Goal: Communication & Community: Connect with others

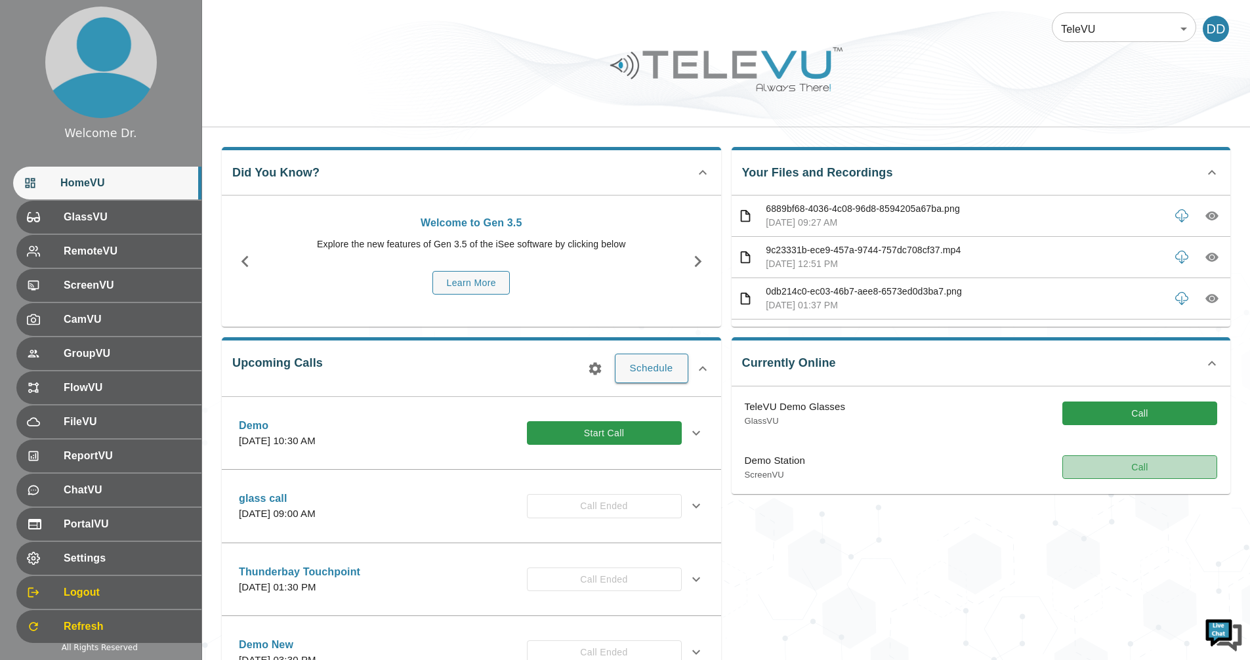
click at [1136, 467] on button "Call" at bounding box center [1139, 467] width 155 height 24
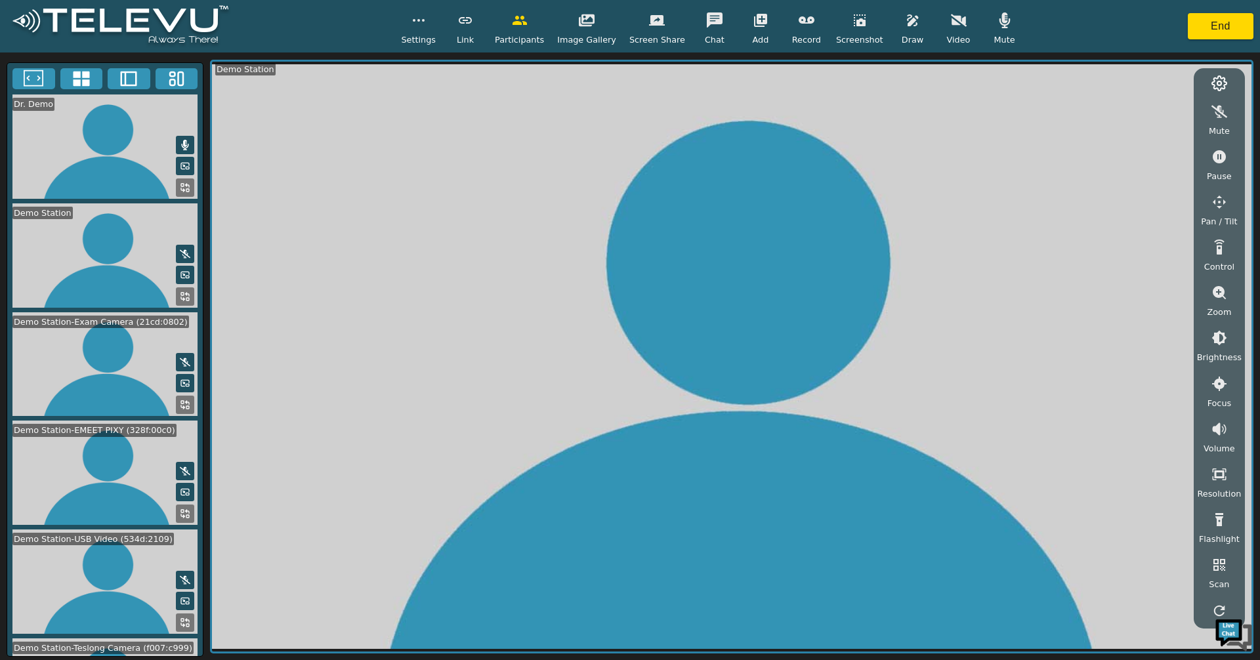
click at [74, 77] on icon at bounding box center [81, 79] width 16 height 15
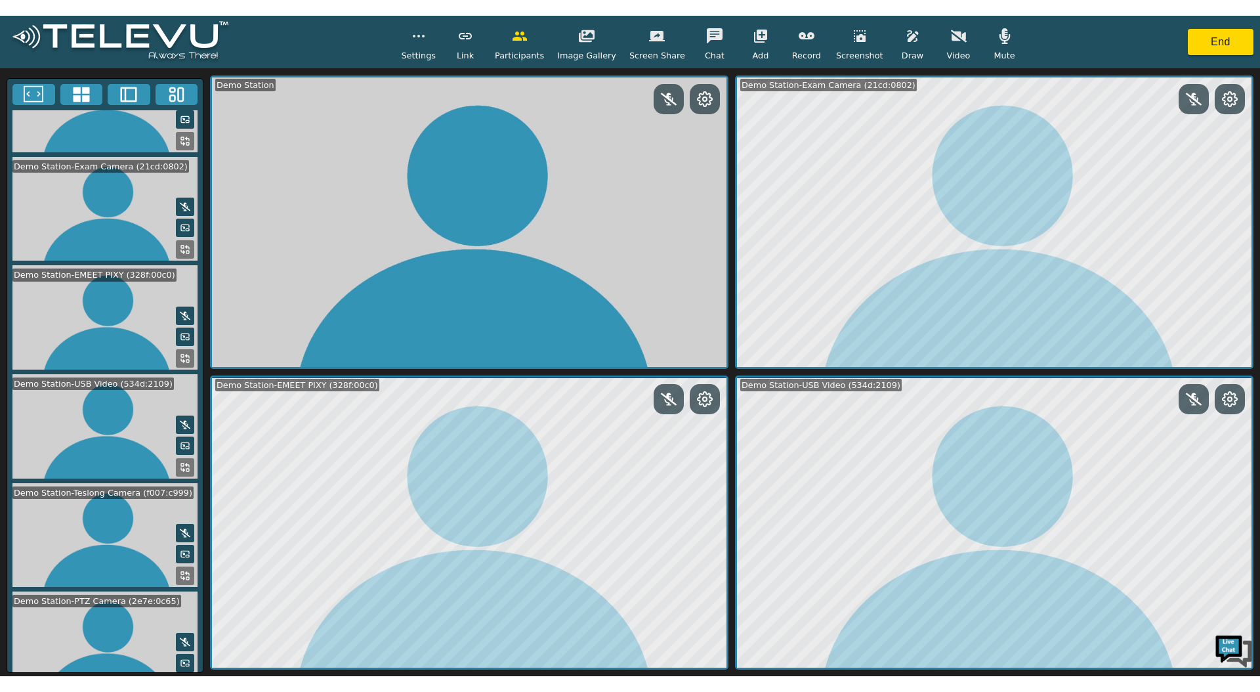
scroll to position [174, 0]
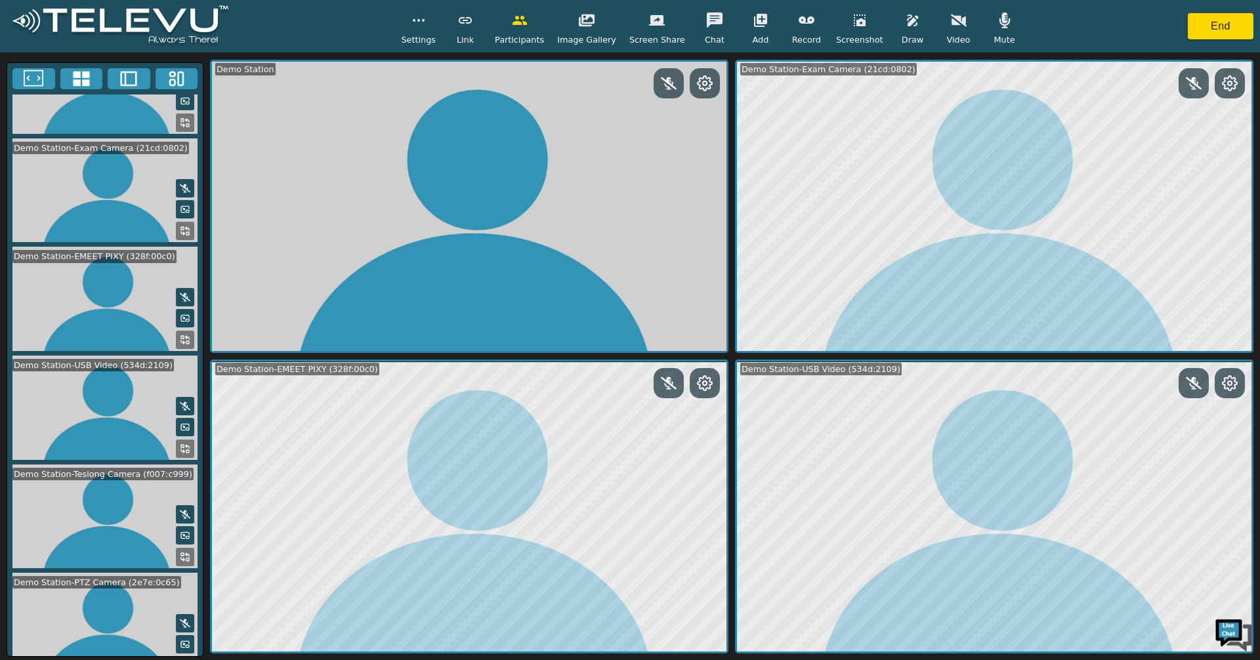
click at [180, 335] on icon at bounding box center [185, 340] width 10 height 10
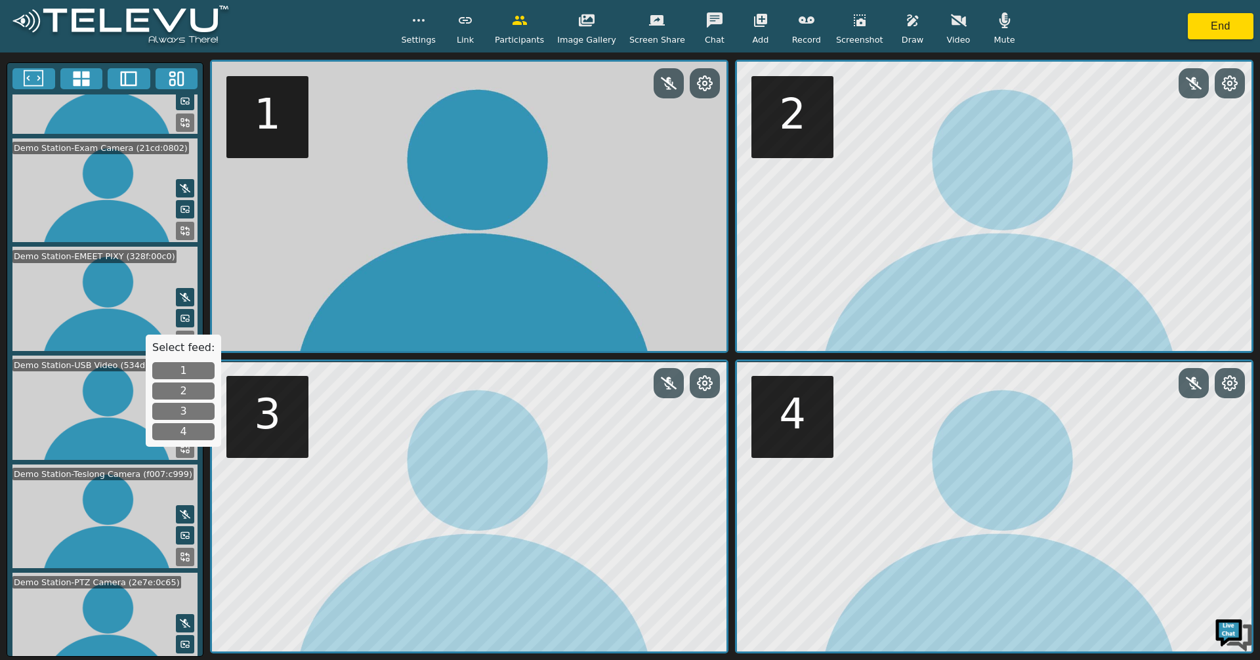
click at [185, 371] on button "1" at bounding box center [183, 370] width 62 height 17
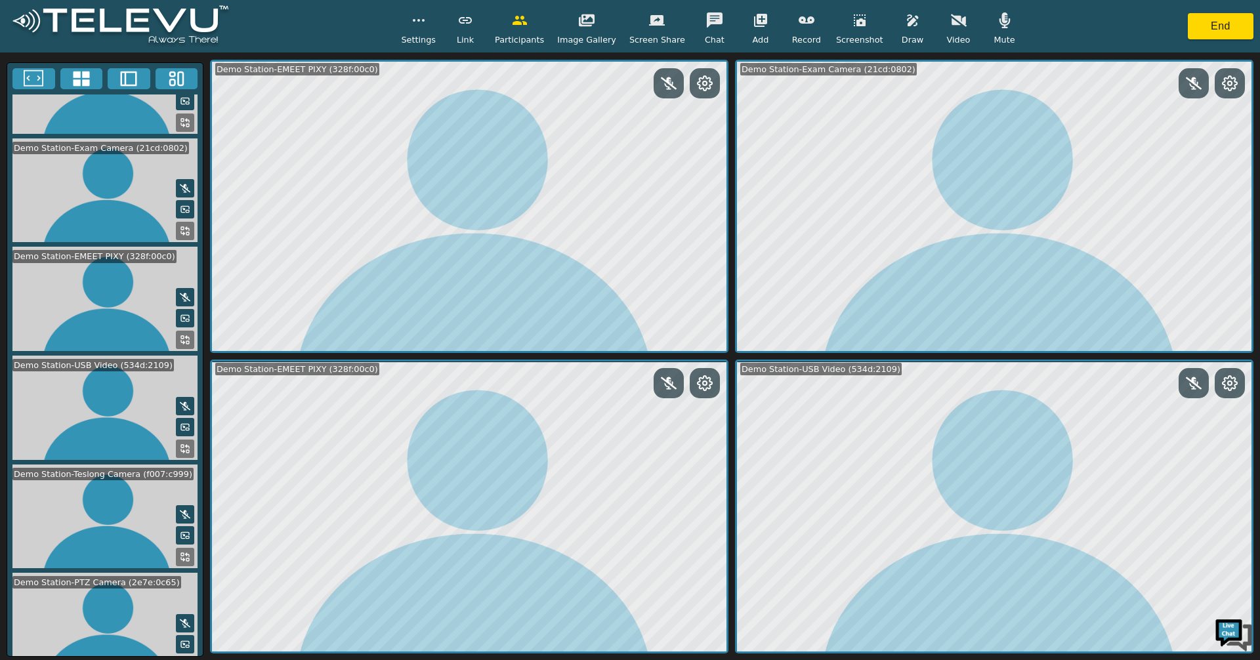
click at [186, 660] on icon at bounding box center [187, 663] width 3 height 3
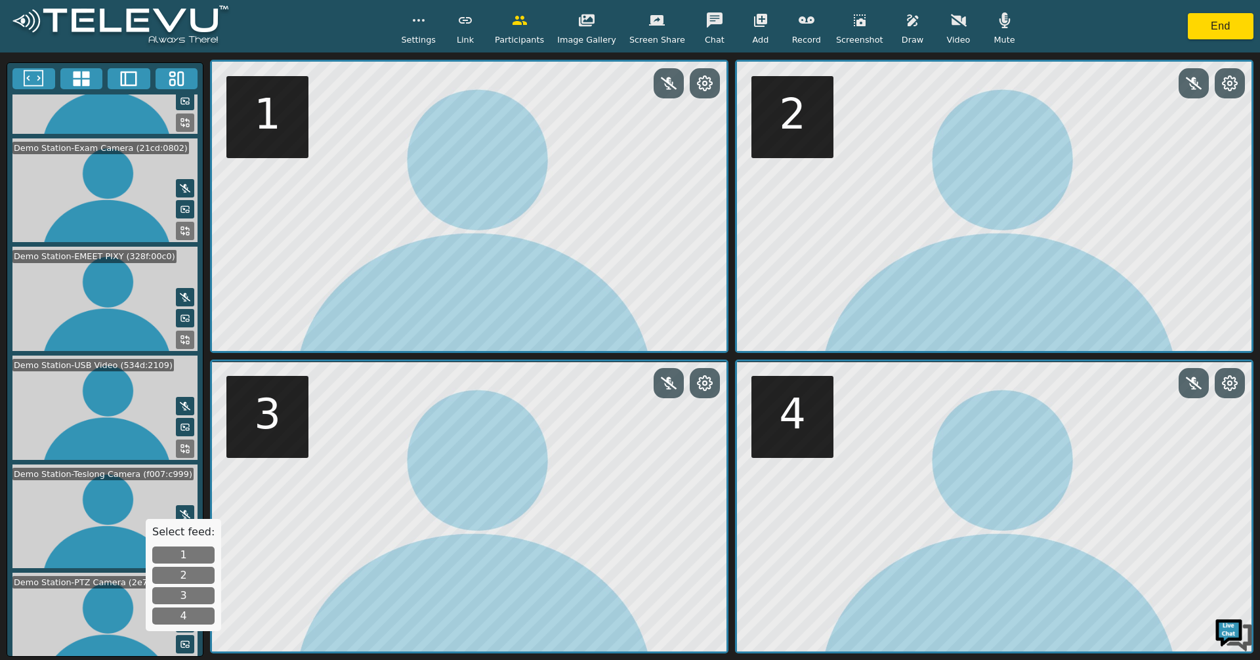
click at [190, 573] on button "2" at bounding box center [183, 575] width 62 height 17
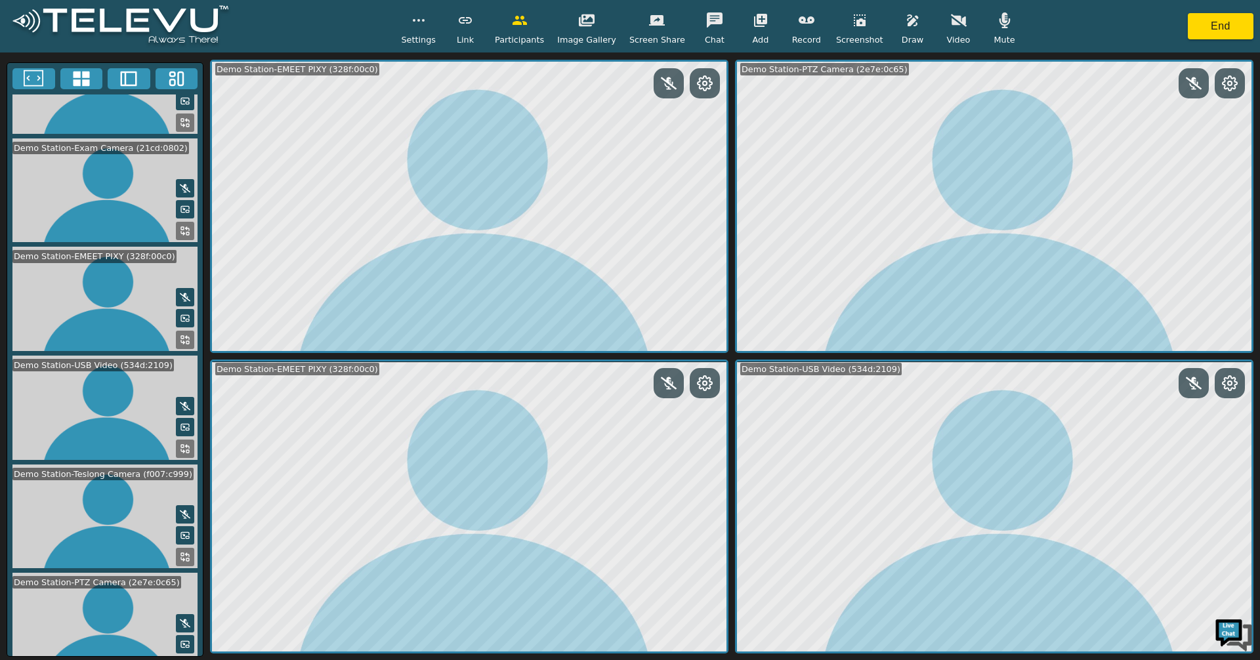
click at [182, 226] on icon at bounding box center [185, 231] width 10 height 10
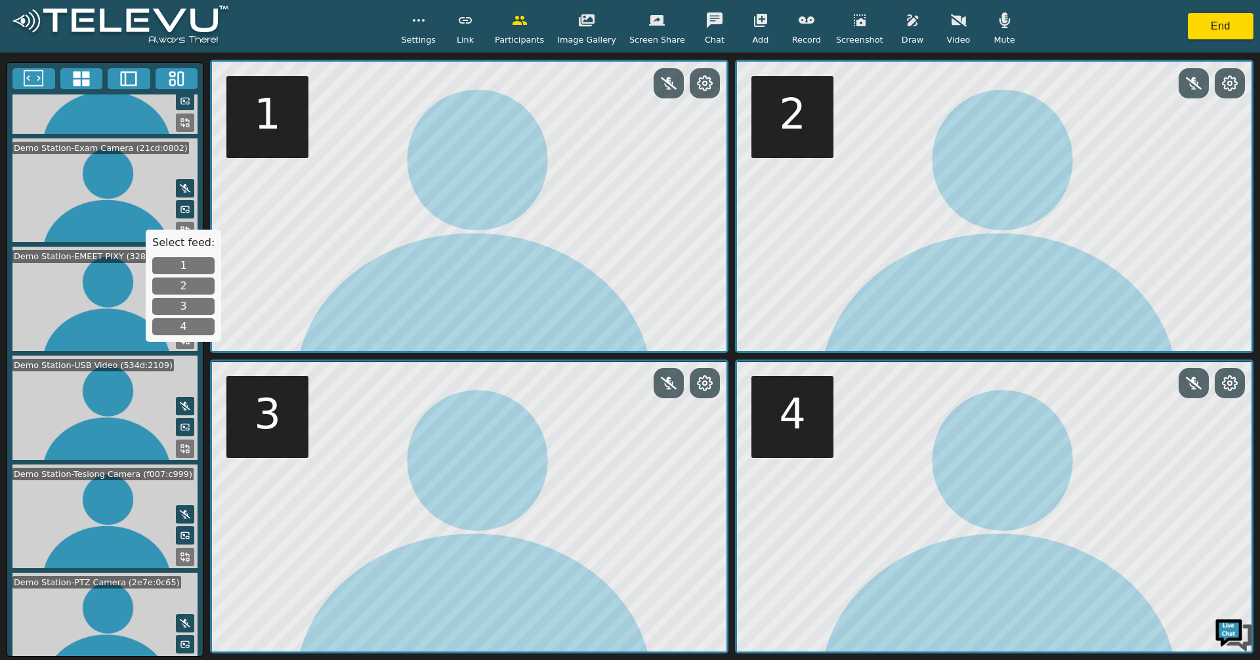
click at [179, 303] on button "3" at bounding box center [183, 306] width 62 height 17
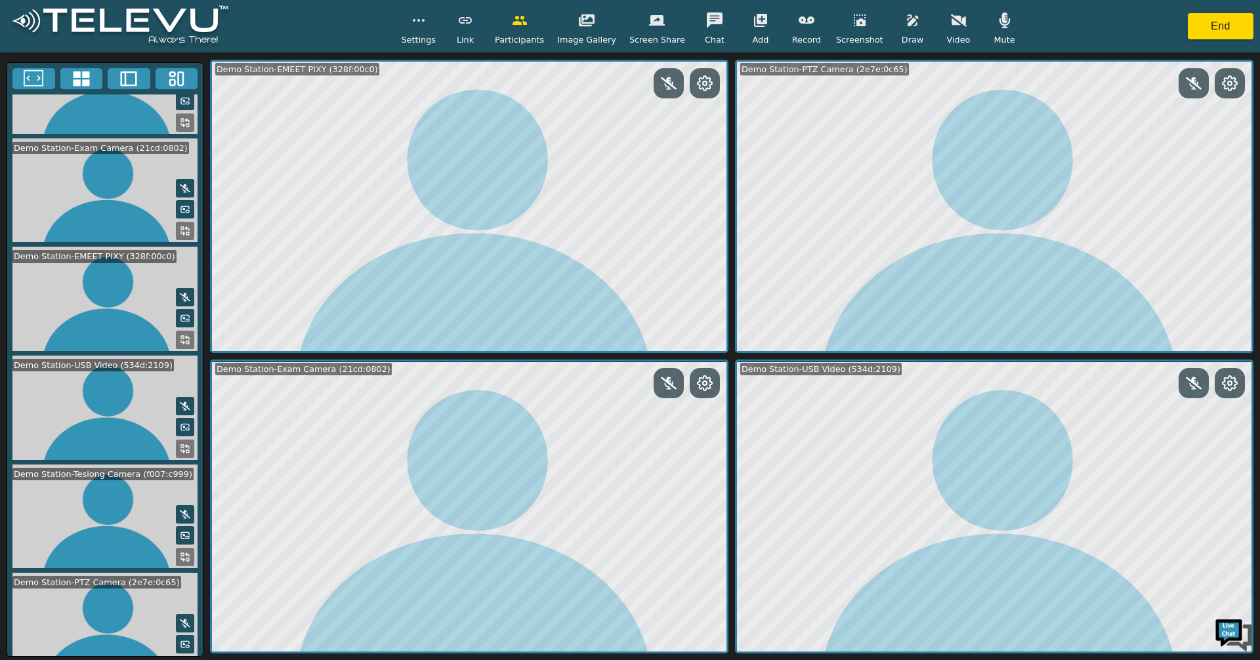
click at [180, 530] on icon at bounding box center [185, 535] width 10 height 10
click at [180, 552] on icon at bounding box center [185, 557] width 10 height 10
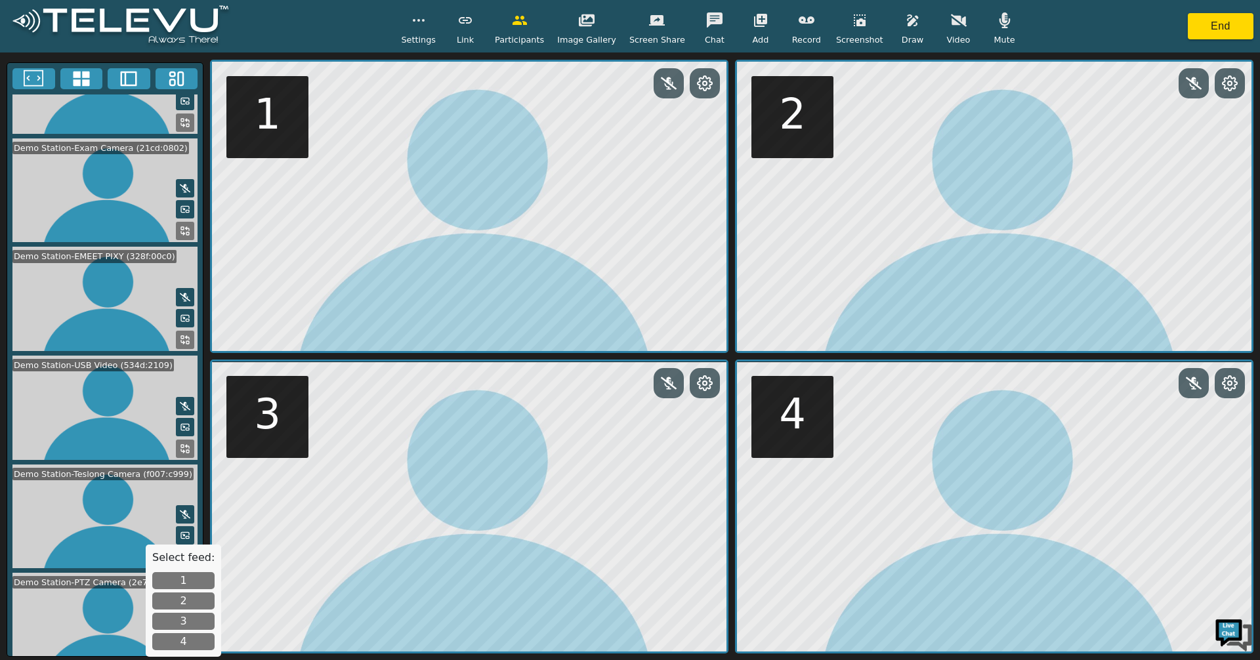
click at [184, 646] on button "4" at bounding box center [183, 641] width 62 height 17
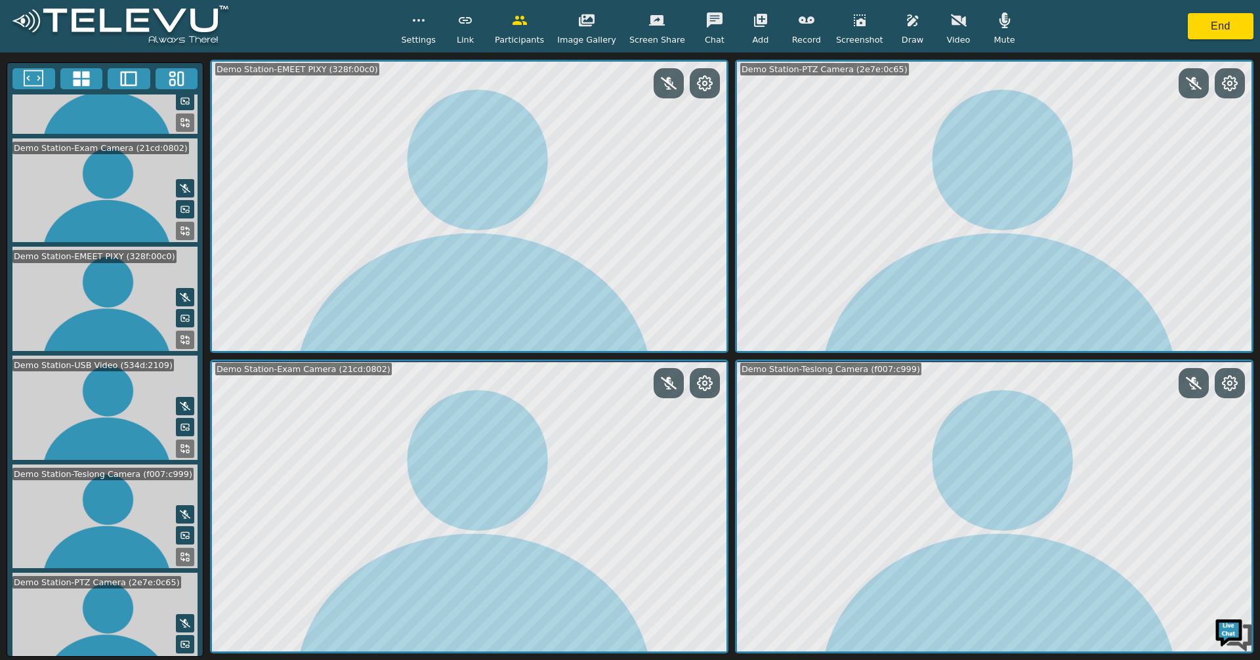
click at [185, 418] on button at bounding box center [185, 427] width 18 height 18
click at [1207, 33] on button "End" at bounding box center [1221, 26] width 66 height 26
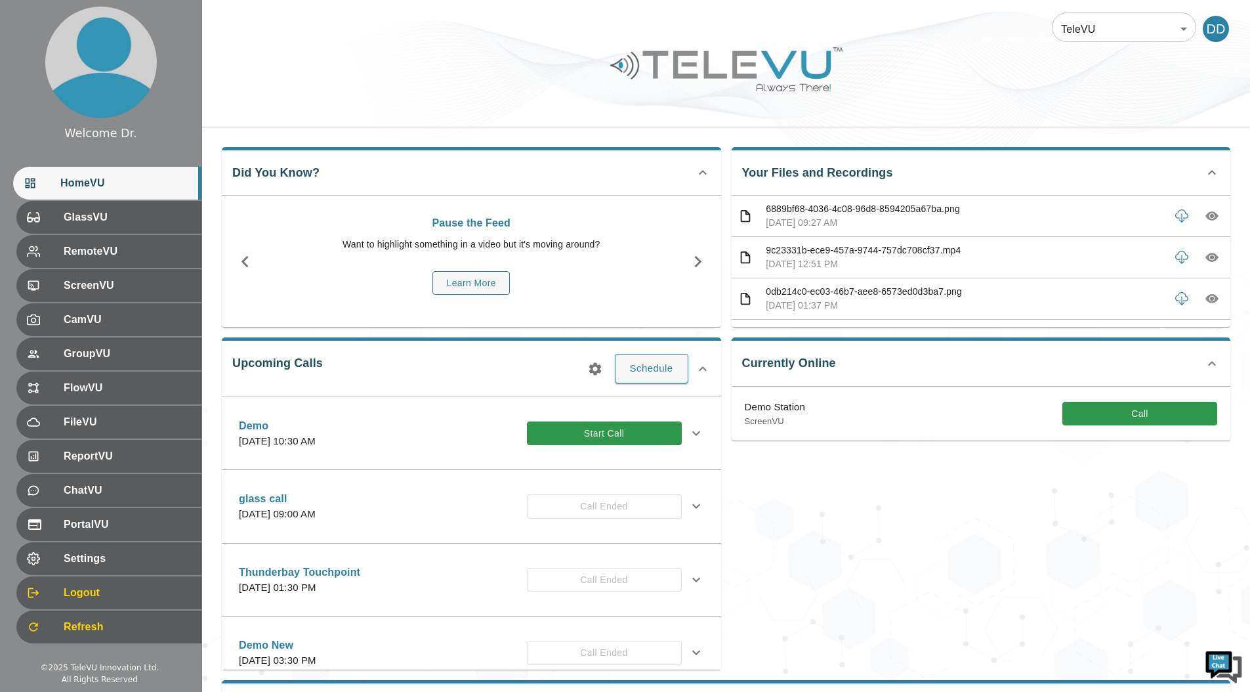
click at [83, 576] on ul "HomeVU GlassVU RemoteVU ScreenVU CamVU GroupVU FlowVU FileVU ReportVU ChatVU Po…" at bounding box center [100, 405] width 201 height 488
click at [98, 593] on span "Logout" at bounding box center [125, 593] width 131 height 16
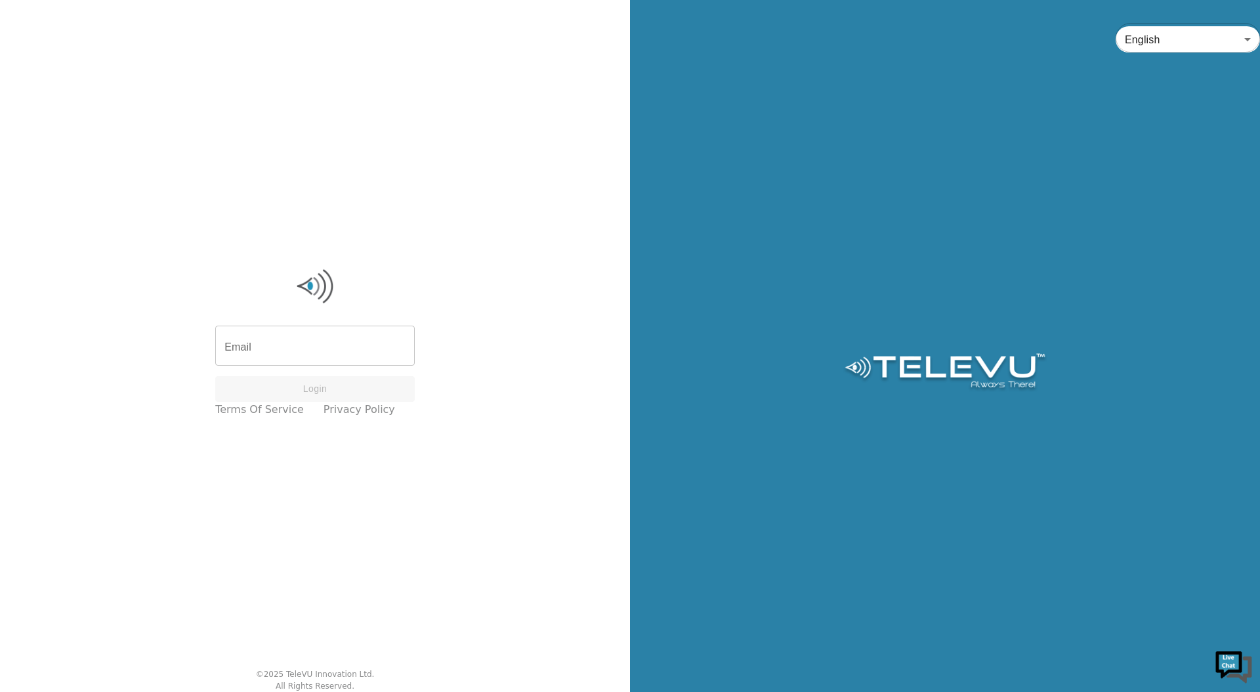
click at [341, 339] on input "Email" at bounding box center [314, 347] width 199 height 37
type input "[EMAIL_ADDRESS][DOMAIN_NAME]"
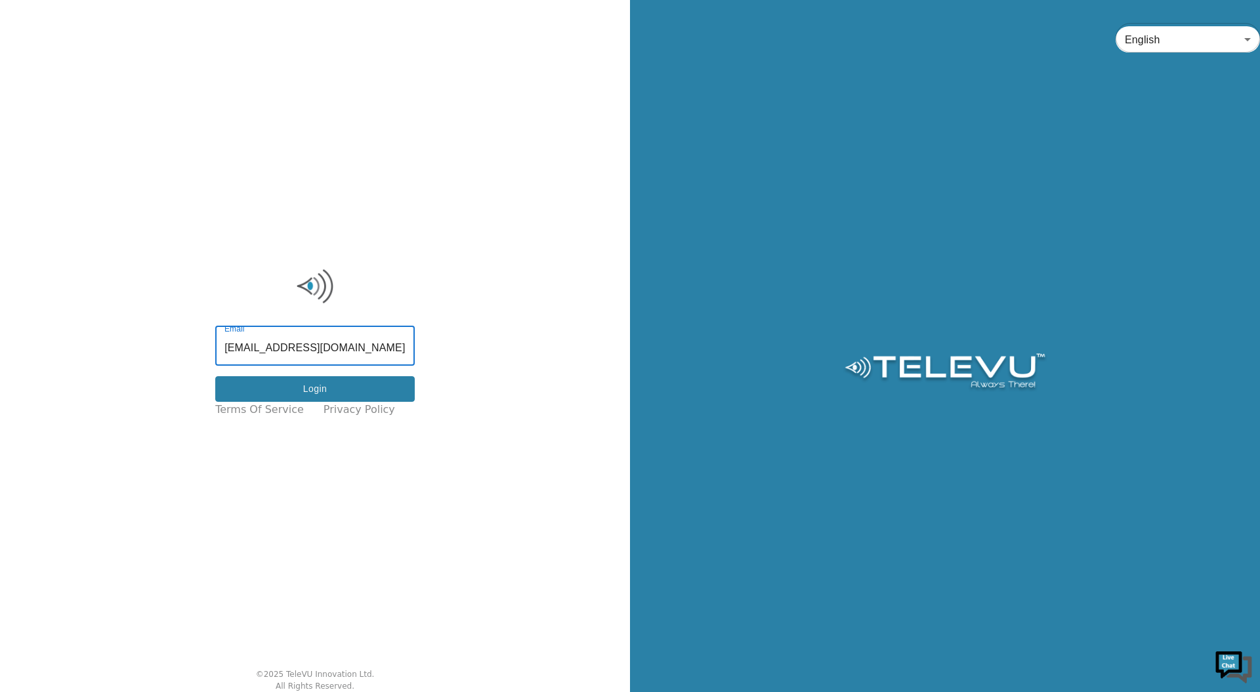
click at [321, 396] on button "Login" at bounding box center [314, 389] width 199 height 26
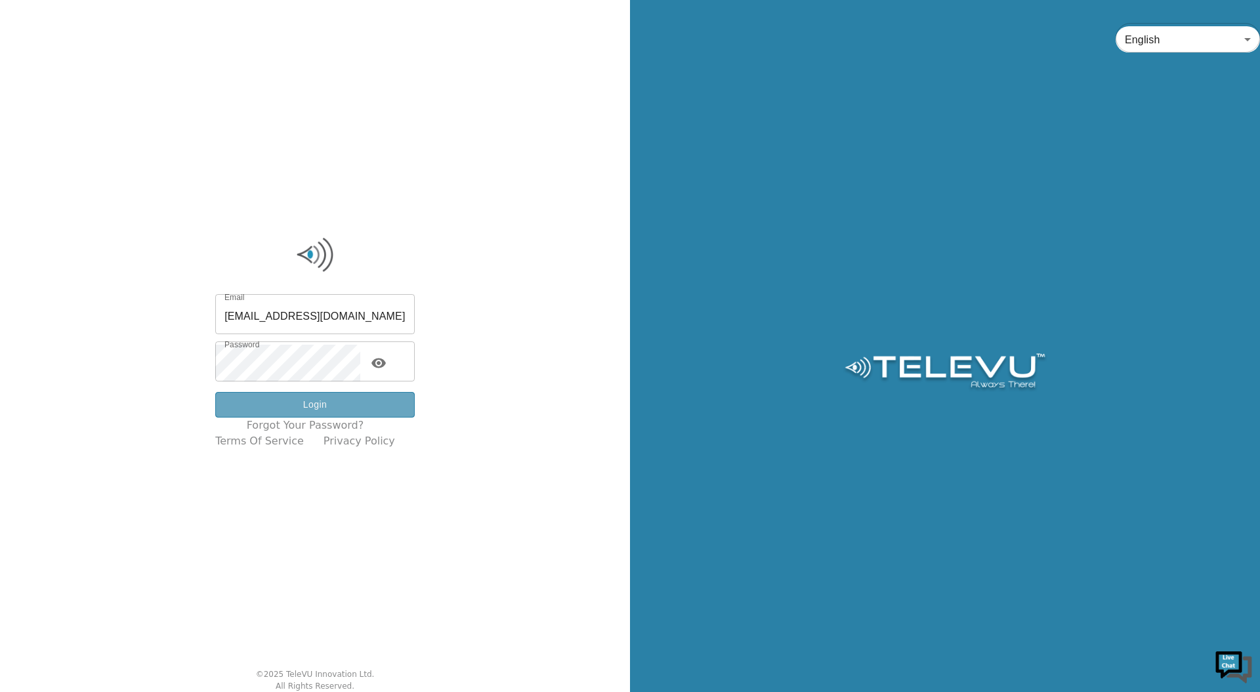
click at [329, 401] on button "Login" at bounding box center [314, 405] width 199 height 26
